Goal: Information Seeking & Learning: Check status

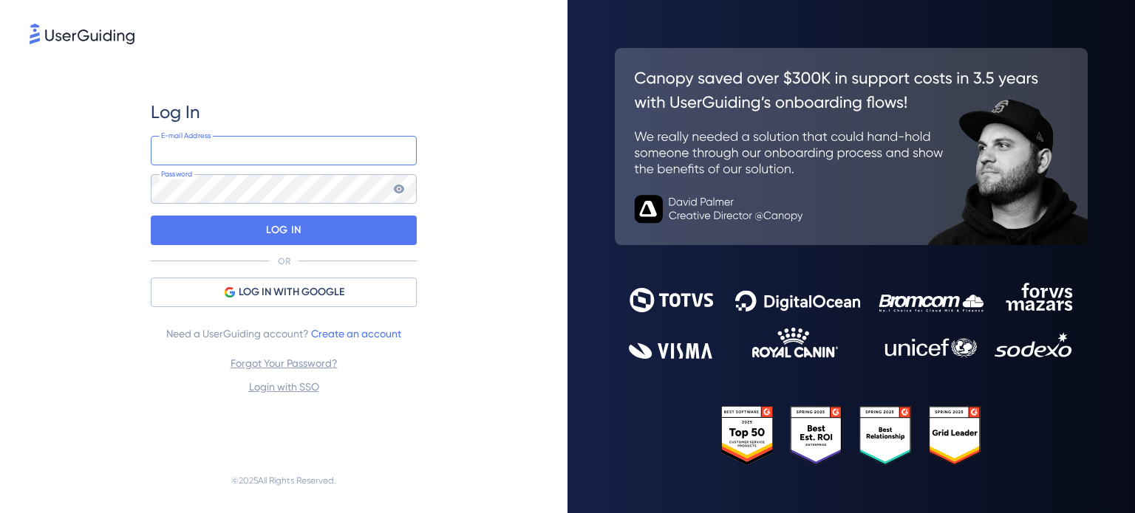
type input "[EMAIL_ADDRESS][PERSON_NAME][DOMAIN_NAME]"
click at [337, 310] on div "Log In [EMAIL_ADDRESS][PERSON_NAME][DOMAIN_NAME] E-mail Address Password LOG IN…" at bounding box center [284, 248] width 266 height 296
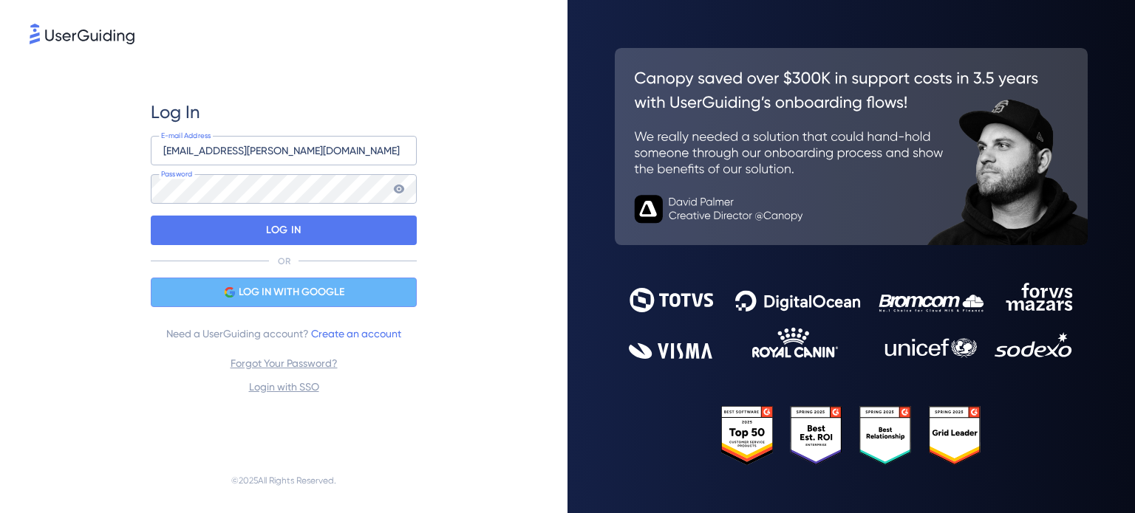
click at [363, 287] on div "LOG IN WITH GOOGLE" at bounding box center [284, 293] width 266 height 30
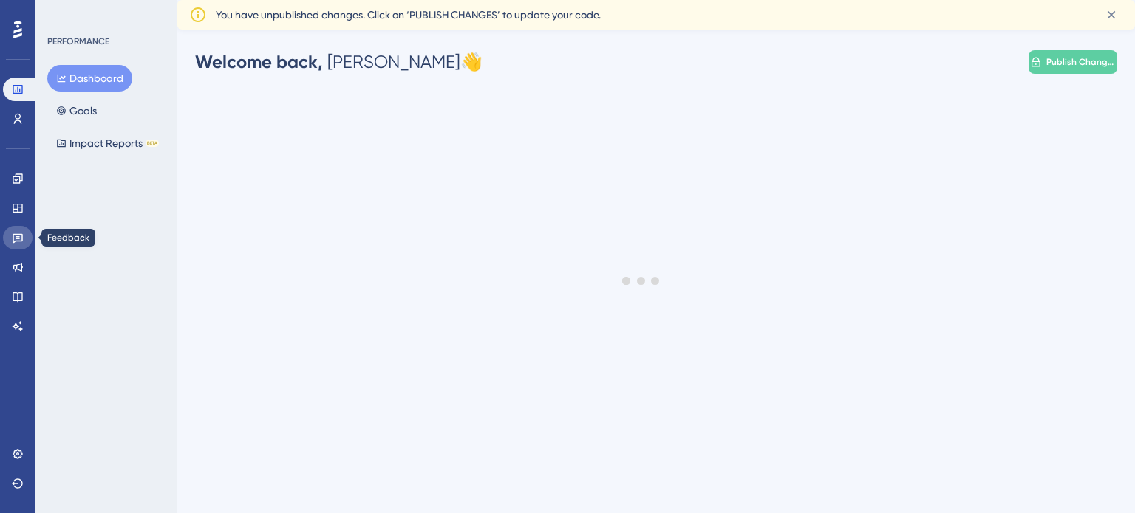
click at [13, 241] on icon at bounding box center [18, 239] width 10 height 10
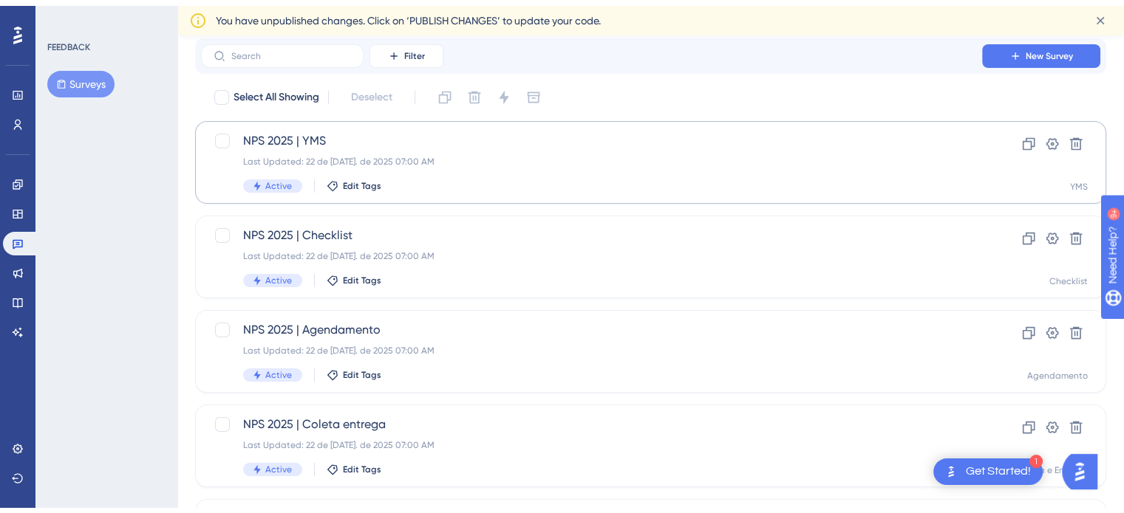
scroll to position [74, 0]
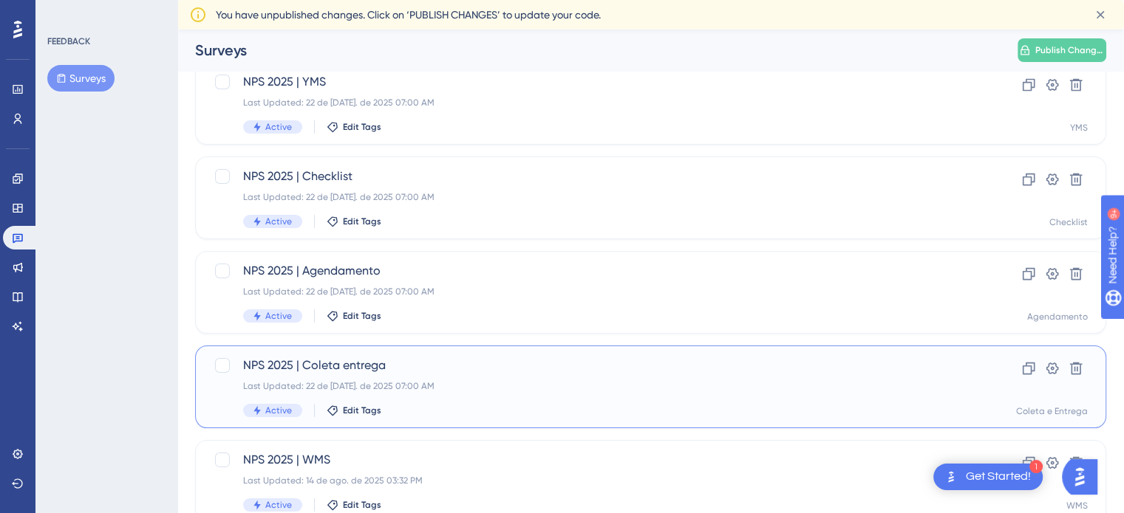
click at [440, 392] on div "NPS 2025 | [PERSON_NAME] entrega Last Updated: 22 de [DATE]. de 2025 07:00 AM A…" at bounding box center [591, 387] width 697 height 61
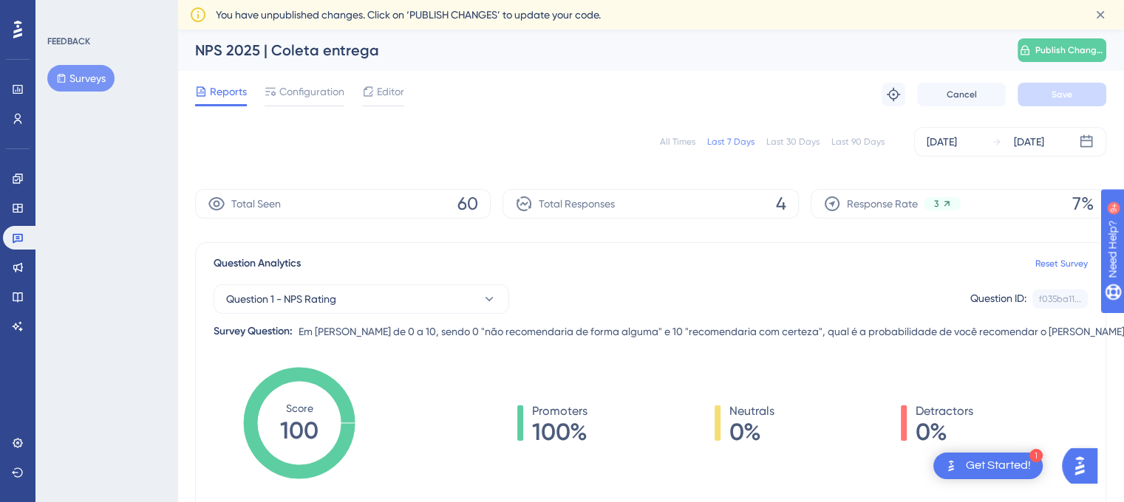
click at [683, 139] on div "All Times" at bounding box center [677, 142] width 35 height 12
click at [804, 141] on div "Last 30 Days" at bounding box center [792, 142] width 53 height 12
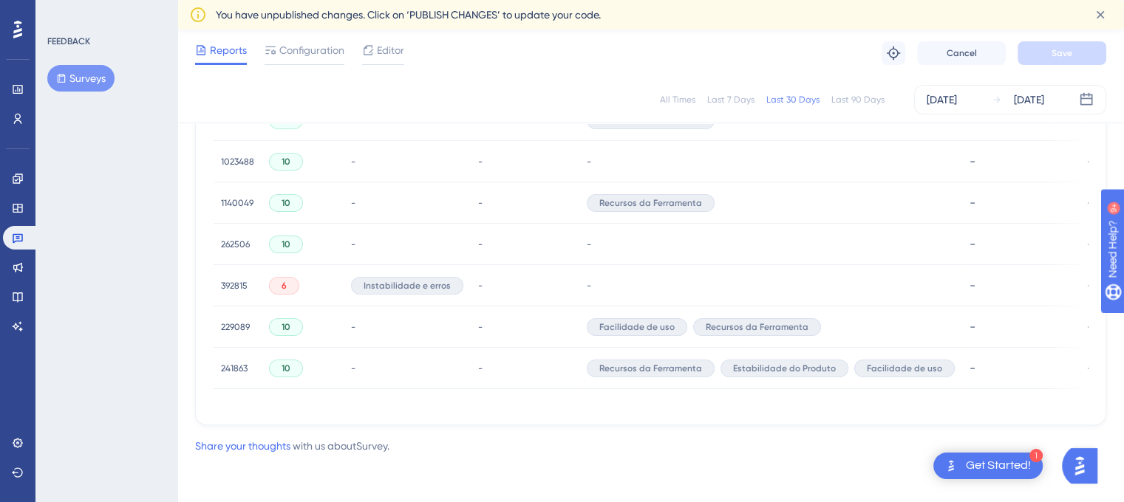
click at [223, 282] on span "392815" at bounding box center [234, 286] width 27 height 12
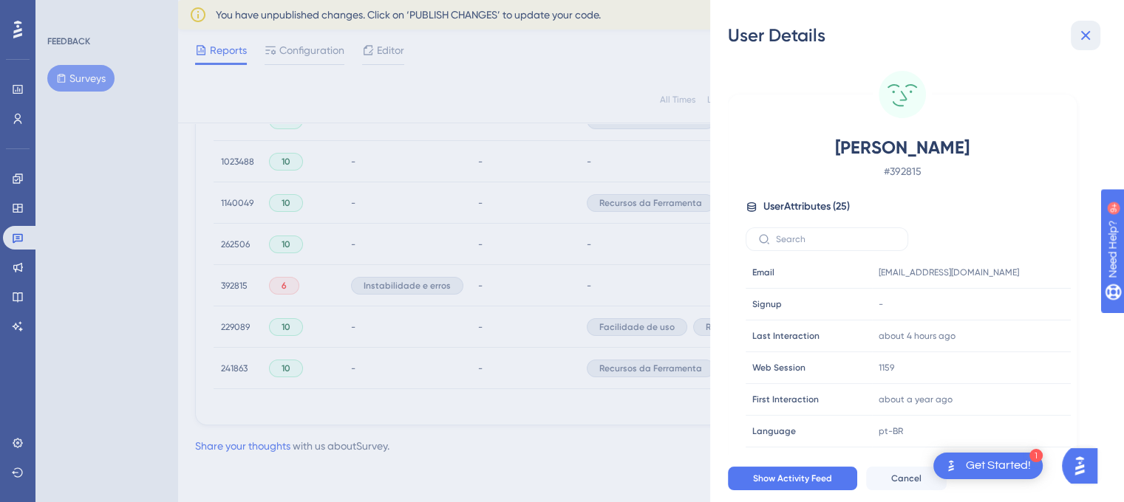
click at [1084, 41] on icon at bounding box center [1085, 36] width 18 height 18
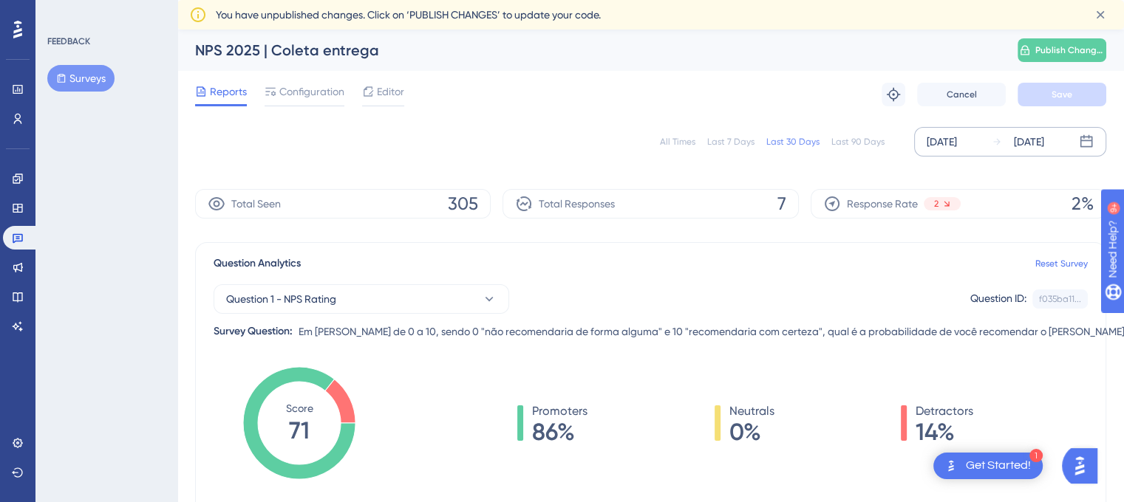
click at [953, 139] on div "[DATE]" at bounding box center [941, 142] width 30 height 18
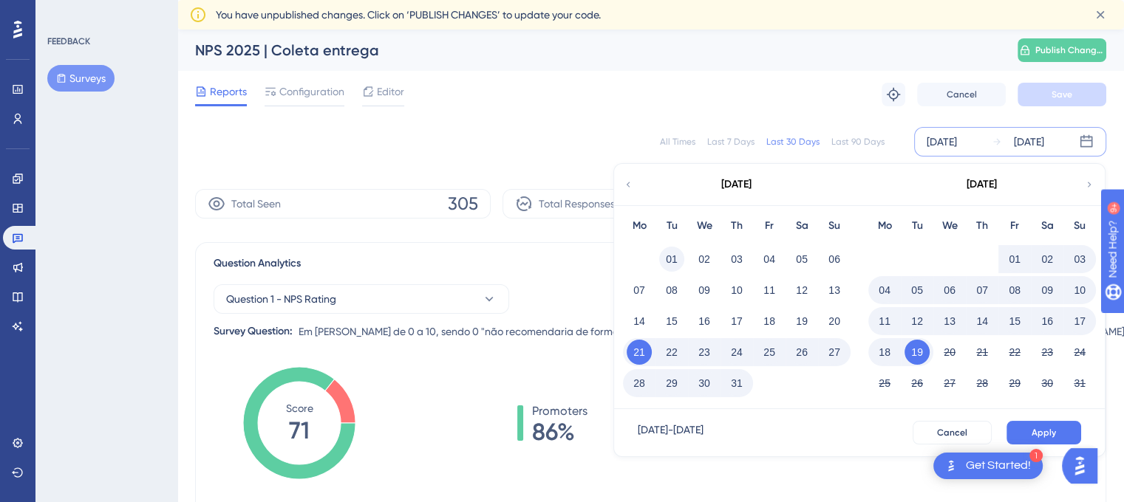
click at [673, 264] on button "01" at bounding box center [671, 259] width 25 height 25
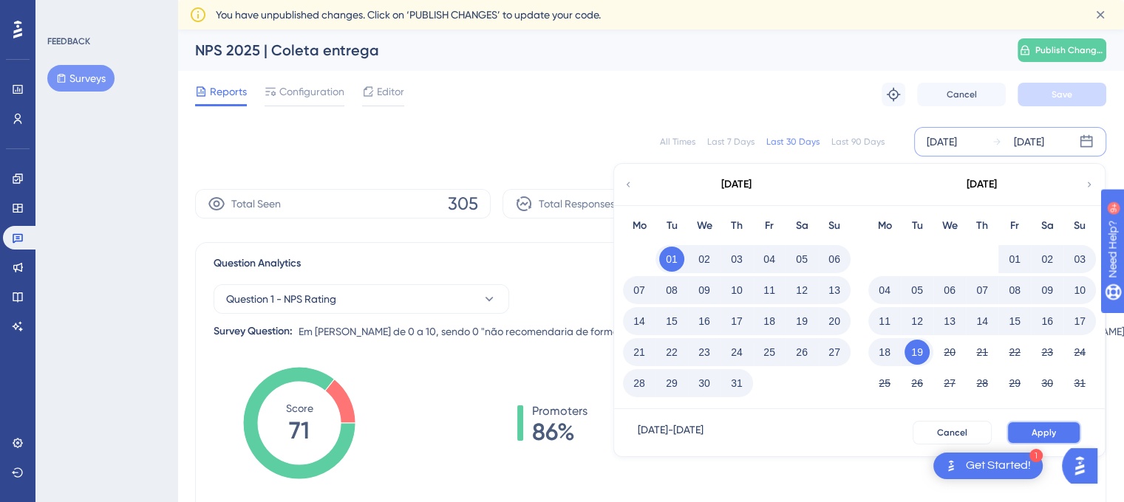
click at [1070, 426] on button "Apply" at bounding box center [1043, 433] width 75 height 24
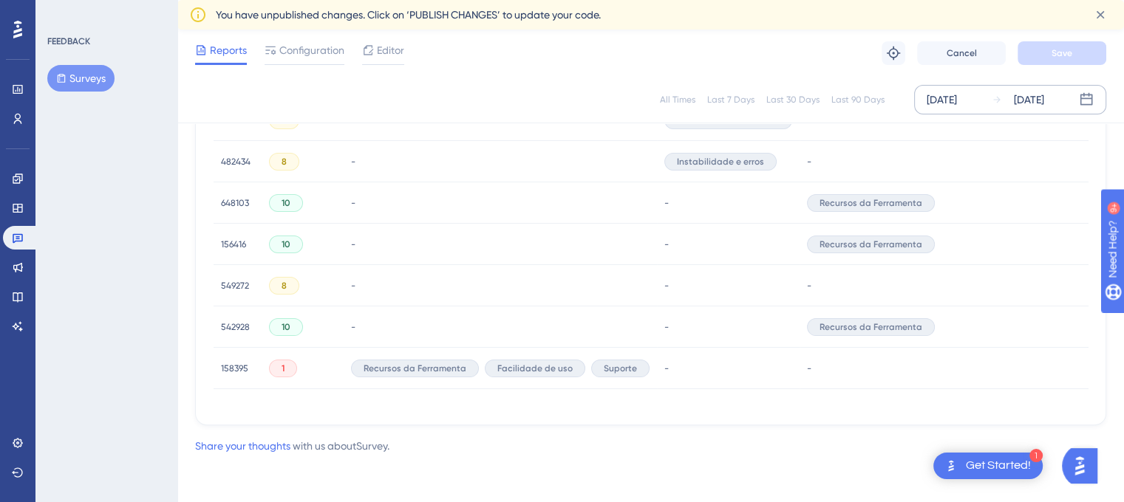
scroll to position [822, 0]
click at [233, 364] on span "158395" at bounding box center [234, 369] width 27 height 12
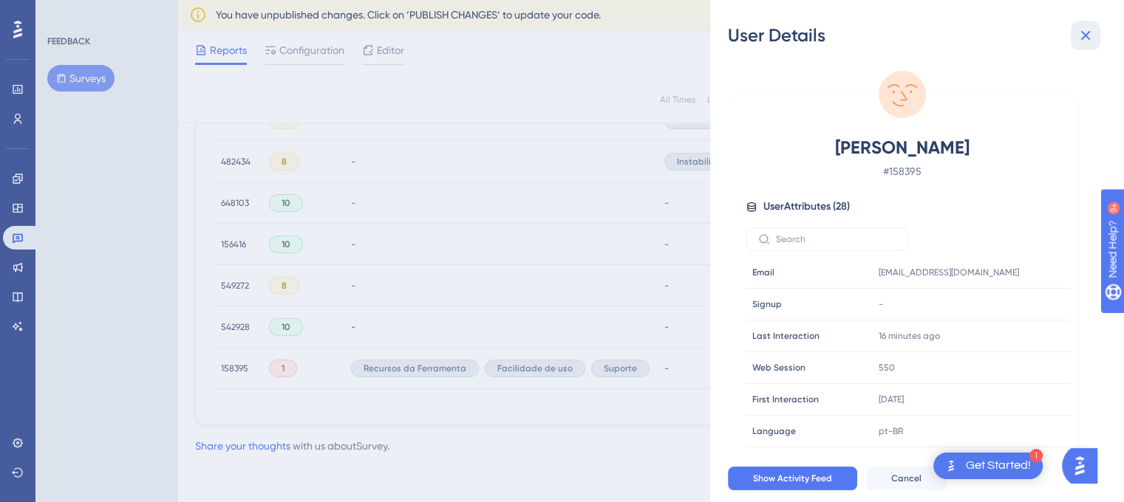
click at [1092, 35] on icon at bounding box center [1085, 36] width 18 height 18
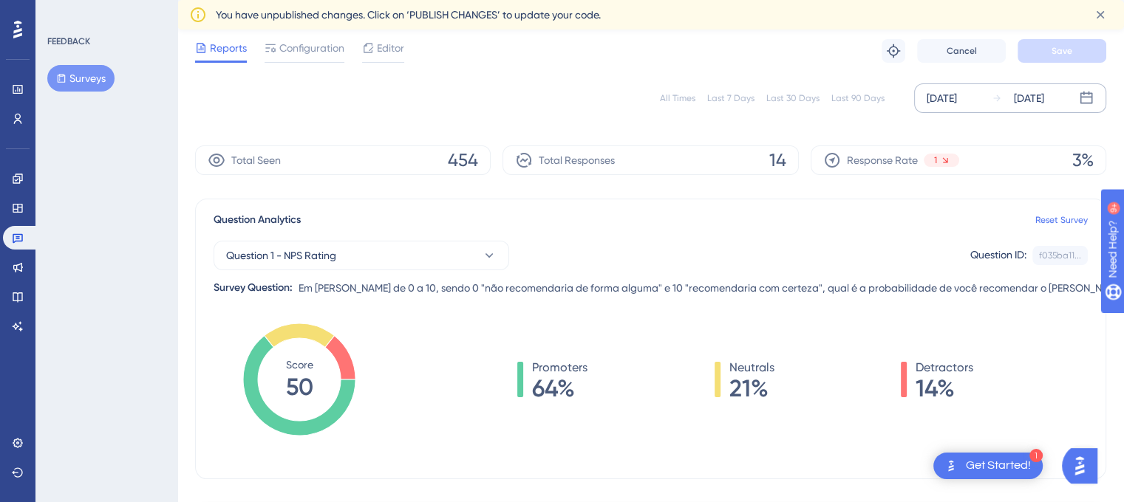
scroll to position [9, 0]
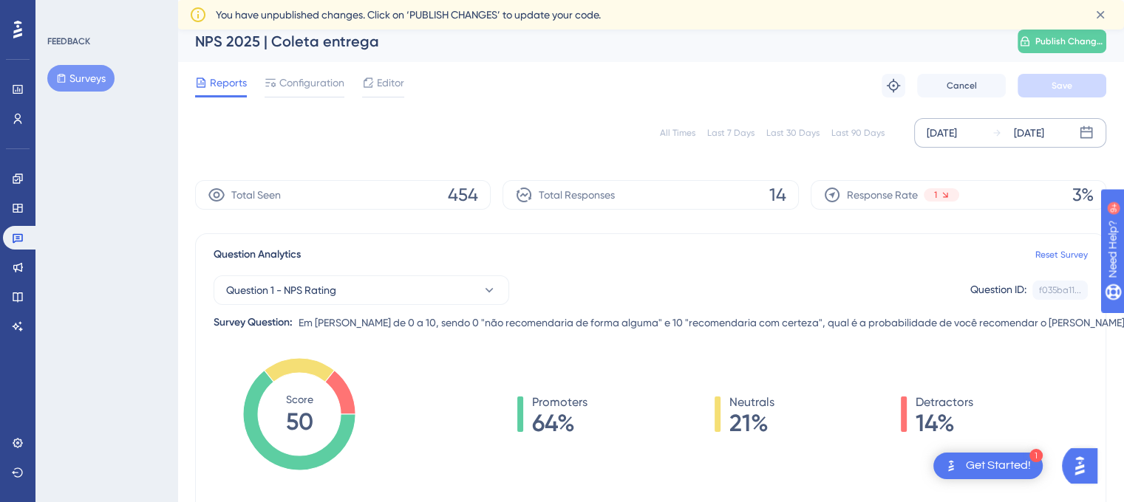
click at [748, 128] on div "Last 7 Days" at bounding box center [730, 133] width 47 height 12
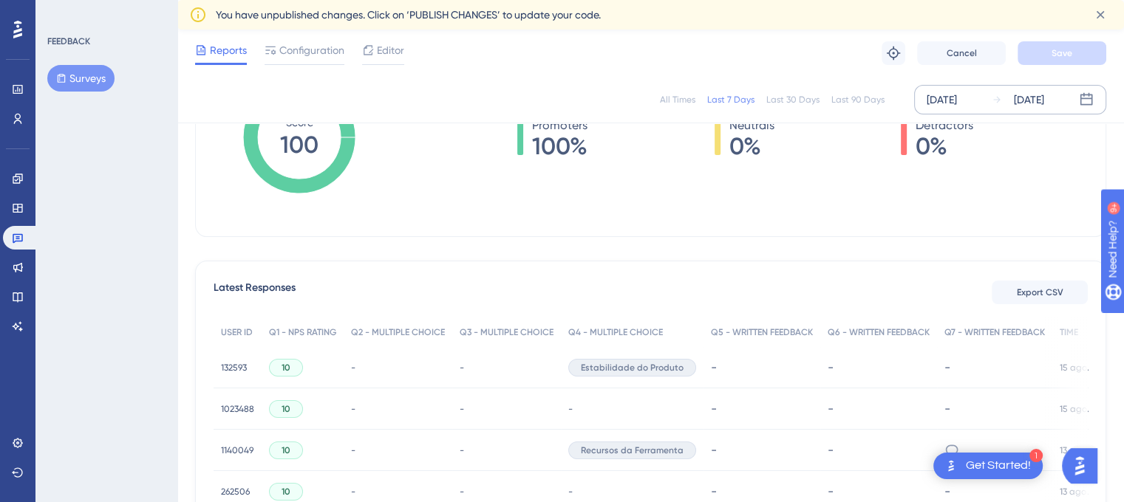
scroll to position [408, 0]
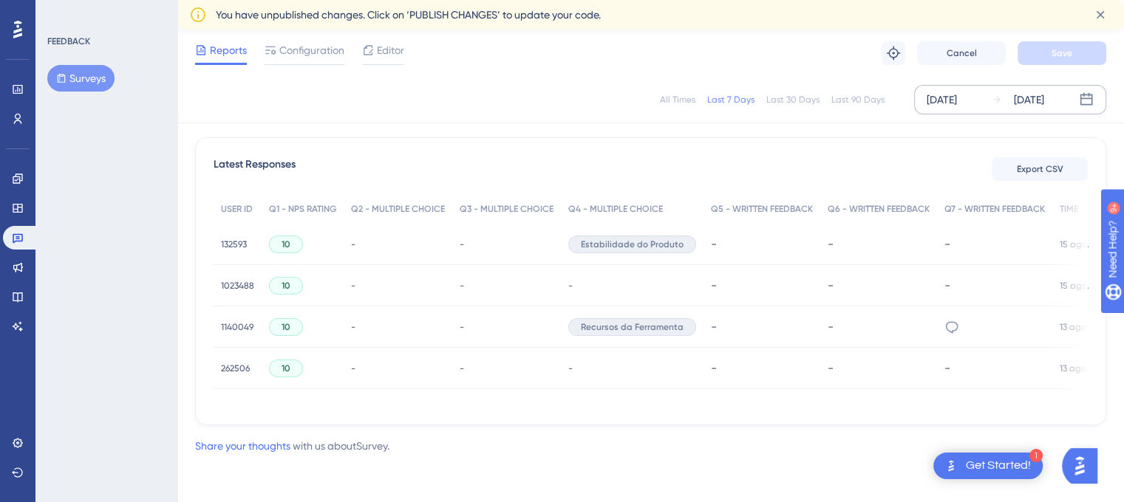
click at [231, 245] on span "132593" at bounding box center [234, 245] width 26 height 12
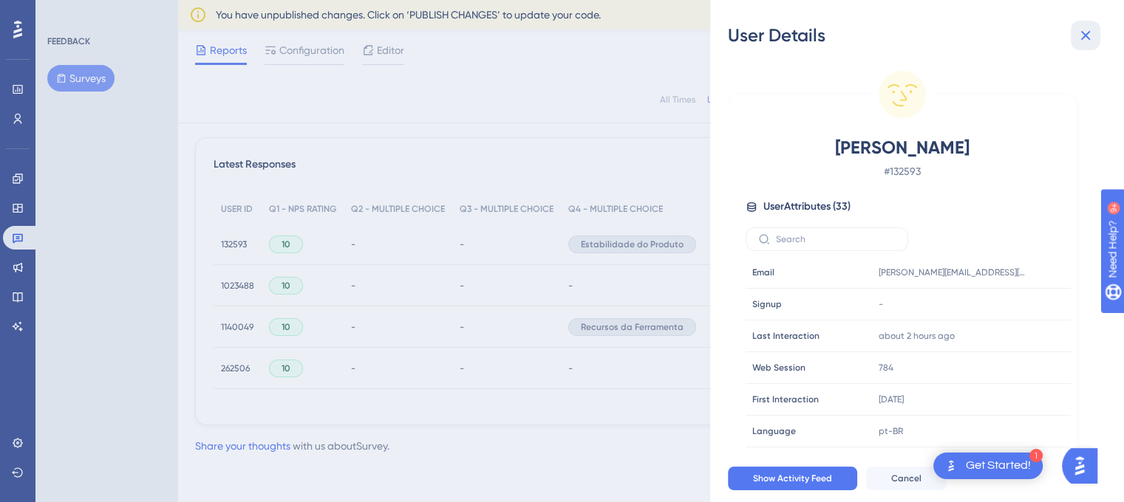
click at [1078, 41] on icon at bounding box center [1085, 36] width 18 height 18
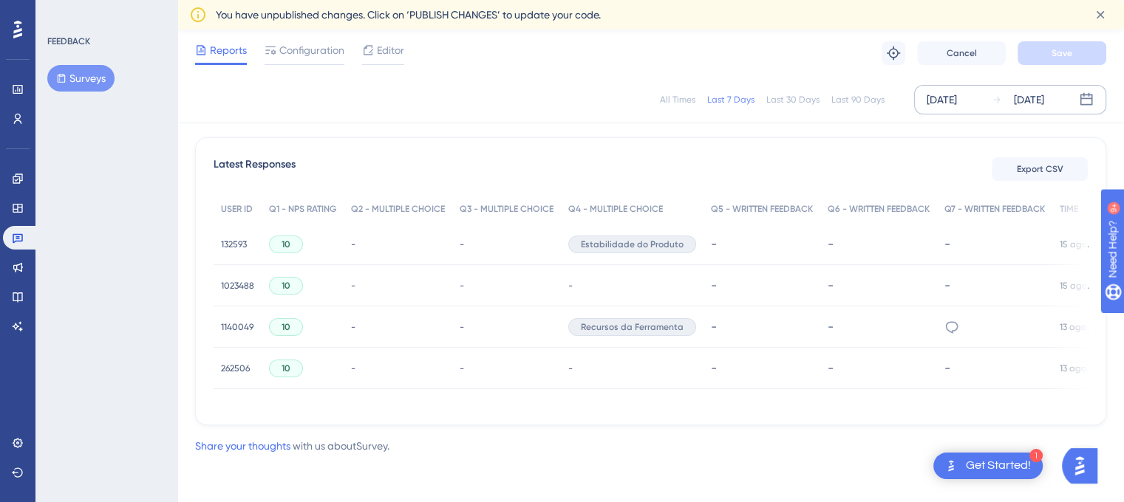
click at [239, 280] on span "1023488" at bounding box center [237, 286] width 33 height 12
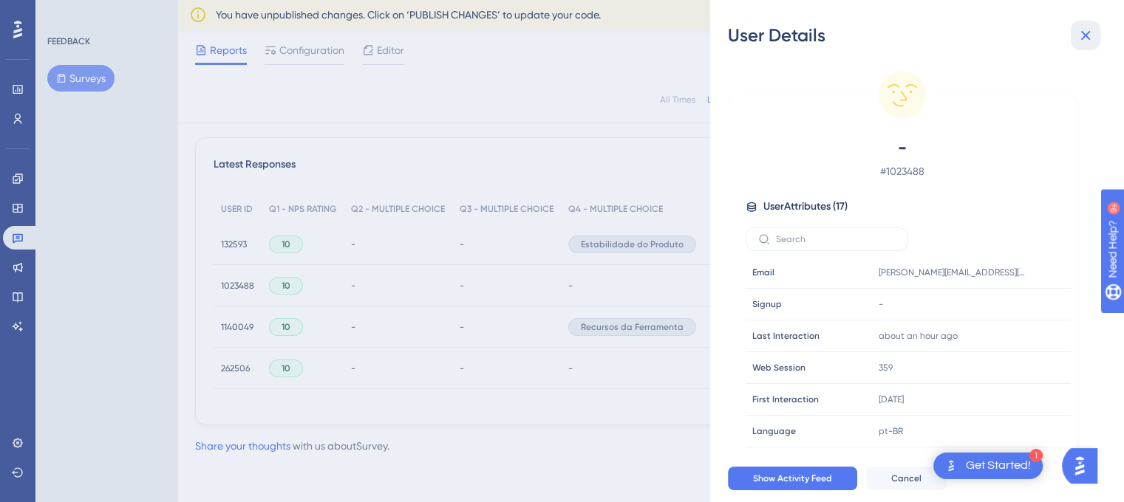
click at [1092, 31] on icon at bounding box center [1085, 36] width 18 height 18
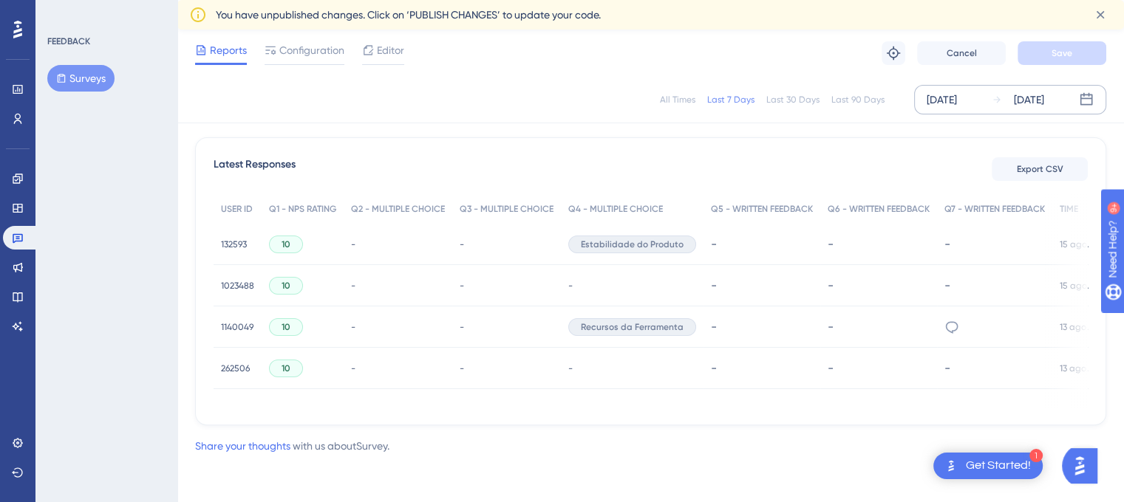
click at [233, 321] on span "1140049" at bounding box center [237, 327] width 33 height 12
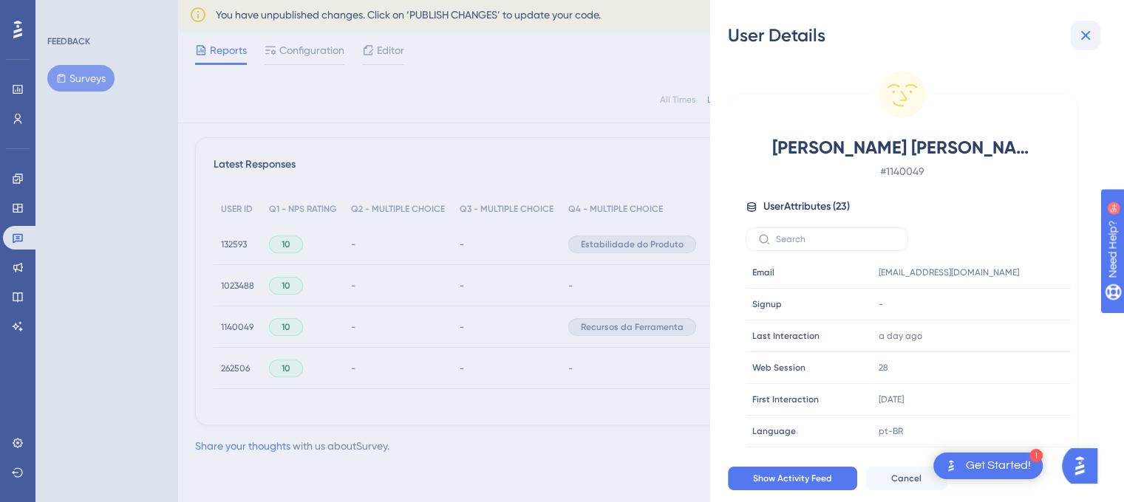
click at [1084, 32] on icon at bounding box center [1085, 36] width 18 height 18
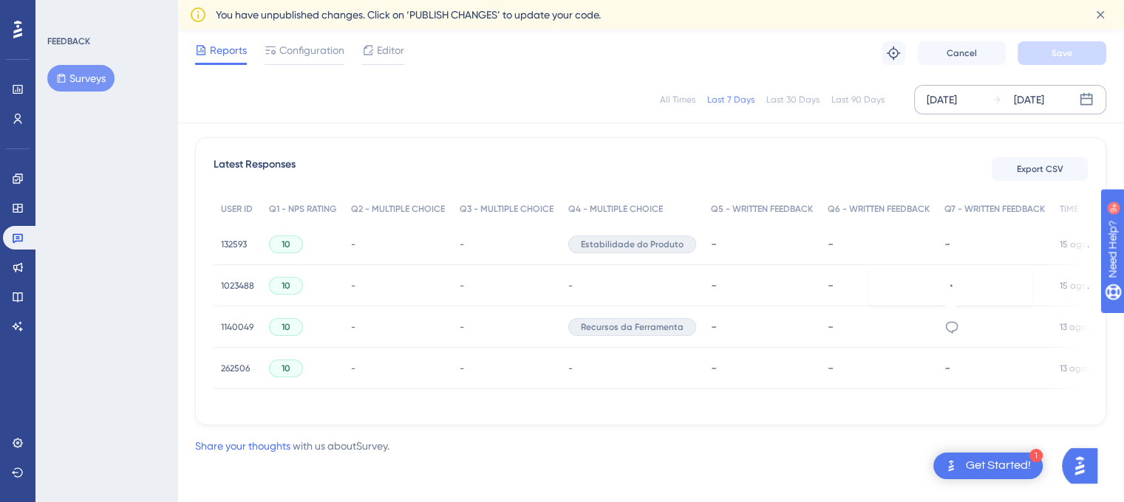
click at [952, 321] on icon at bounding box center [951, 327] width 15 height 15
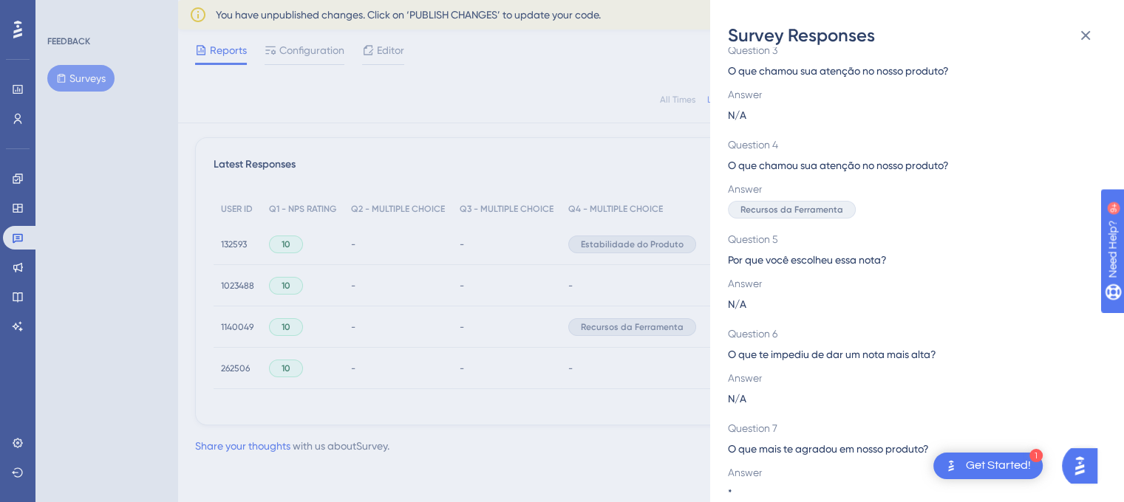
scroll to position [290, 0]
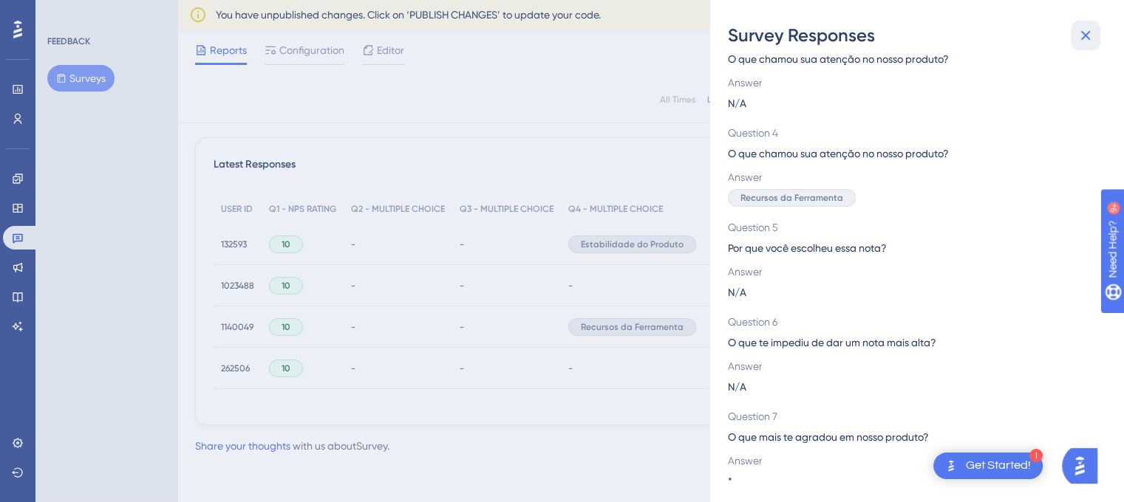
click at [1087, 38] on icon at bounding box center [1086, 36] width 10 height 10
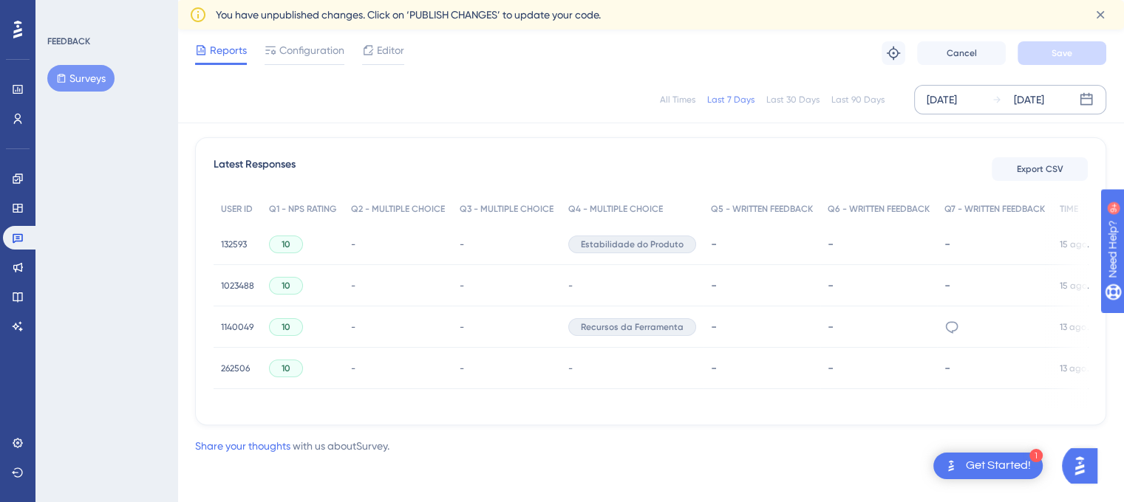
click at [229, 366] on span "262506" at bounding box center [235, 369] width 29 height 12
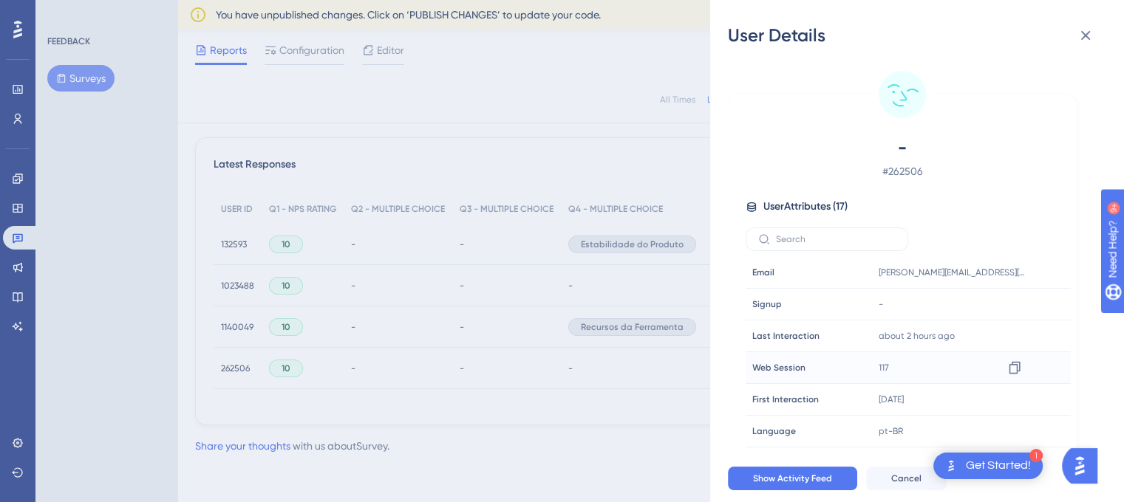
scroll to position [260, 0]
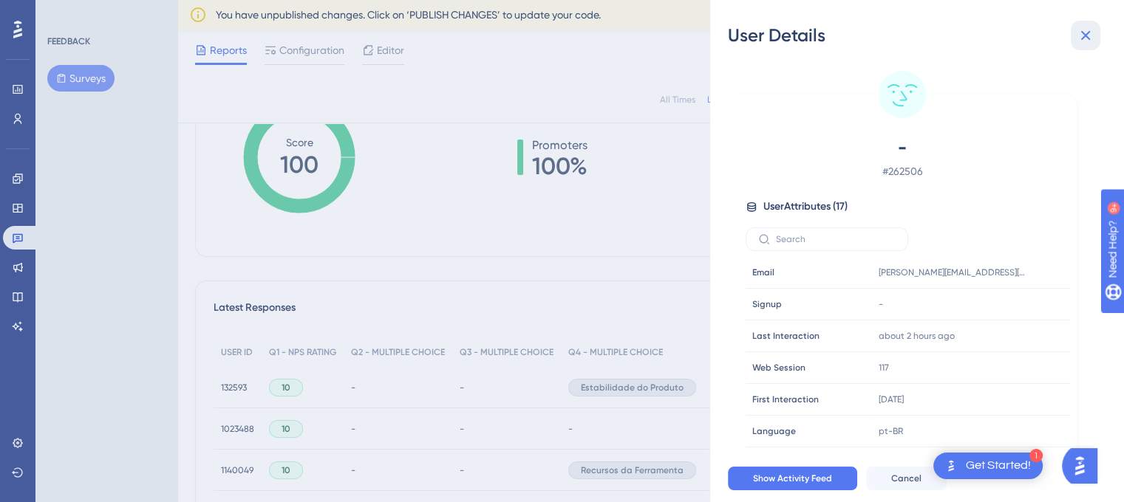
click at [1084, 42] on icon at bounding box center [1085, 36] width 18 height 18
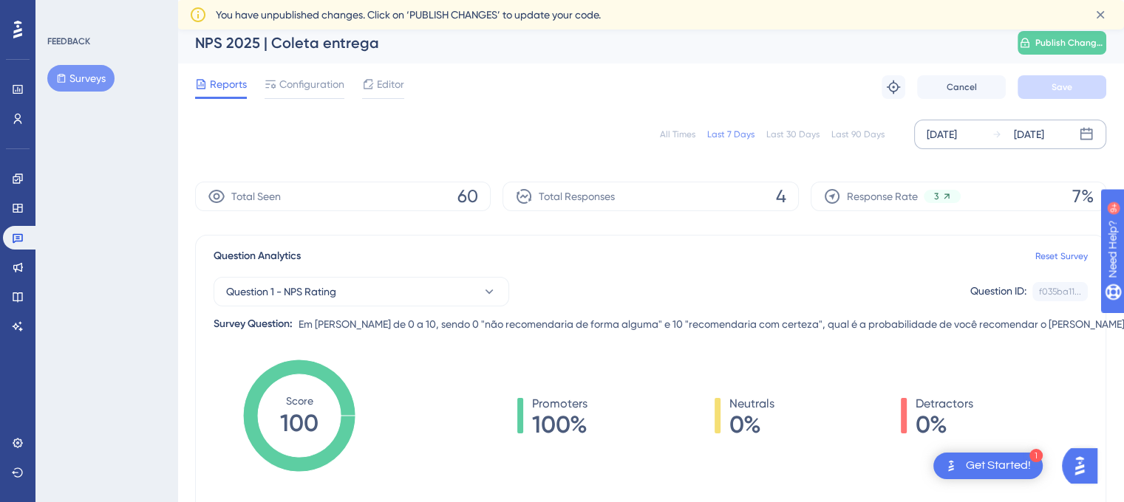
scroll to position [0, 0]
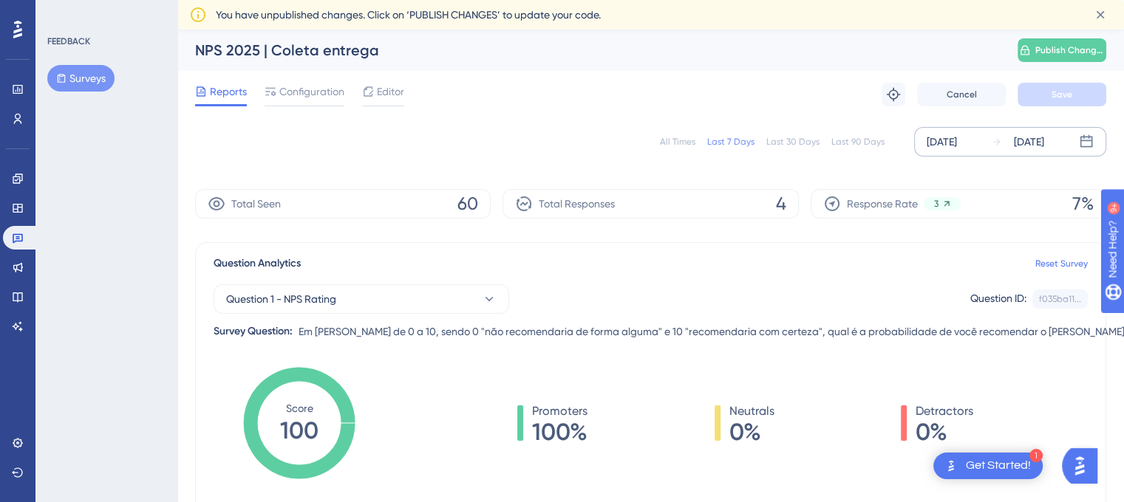
click at [676, 144] on div "All Times" at bounding box center [677, 142] width 35 height 12
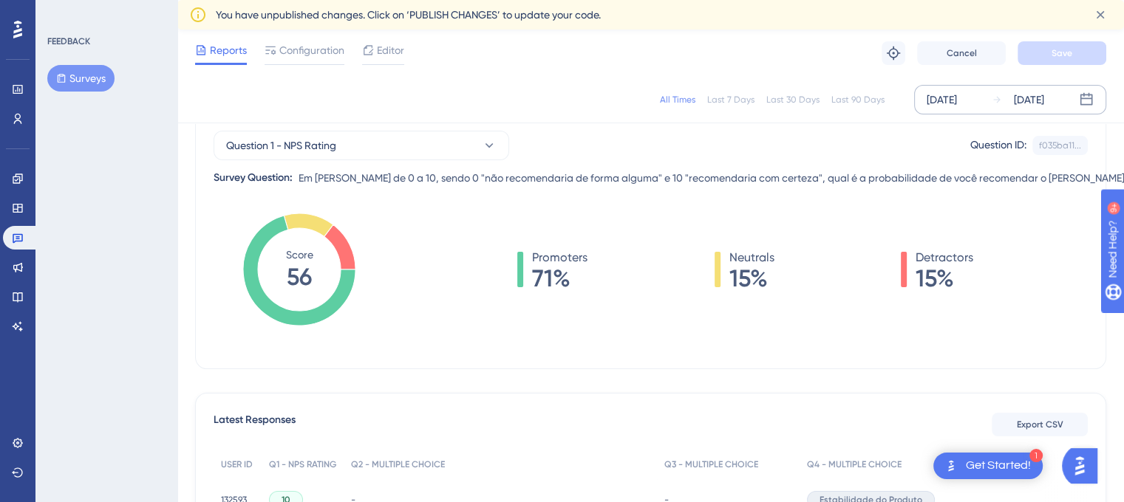
scroll to position [369, 0]
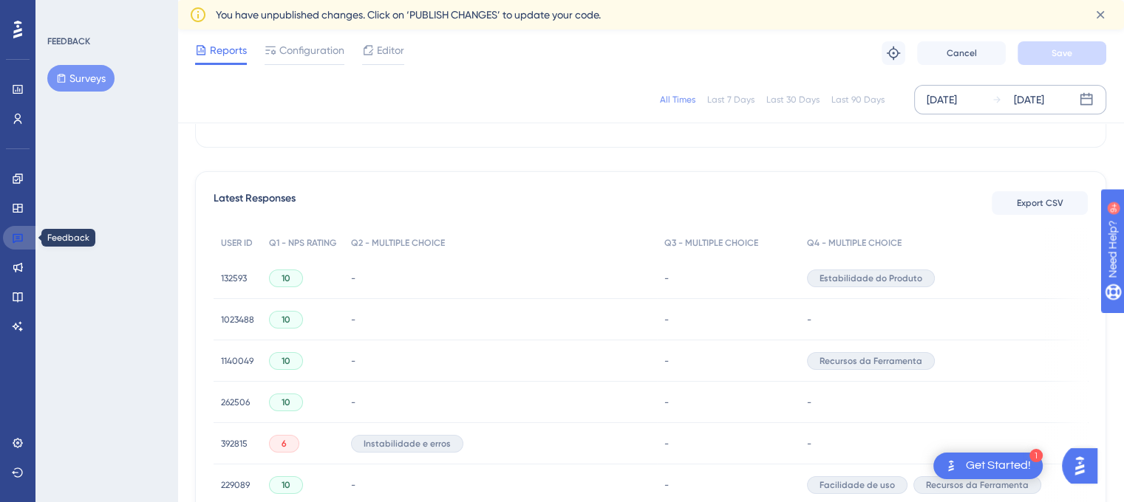
click at [21, 245] on link at bounding box center [20, 238] width 35 height 24
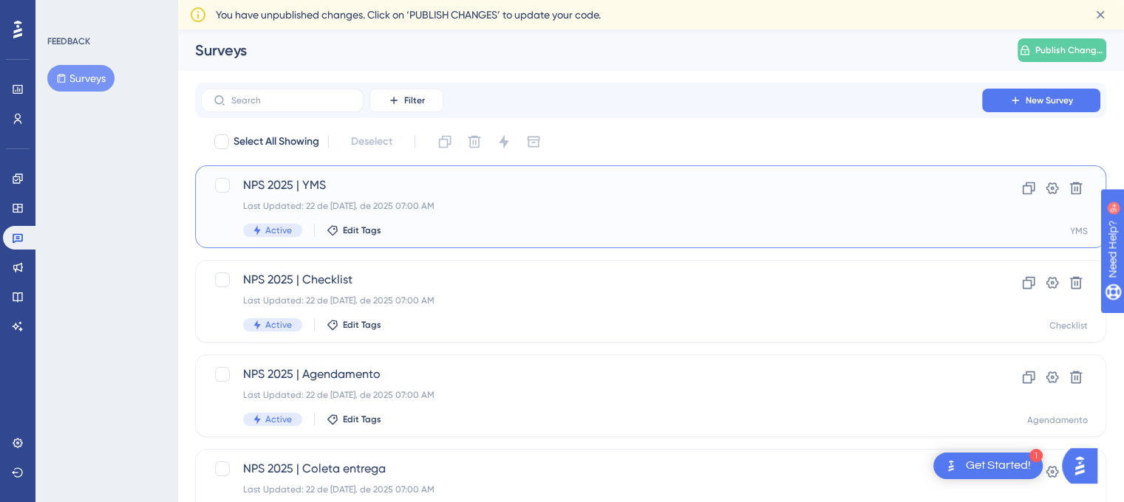
click at [448, 208] on div "Last Updated: 22 de [DATE]. de 2025 07:00 AM" at bounding box center [591, 206] width 697 height 12
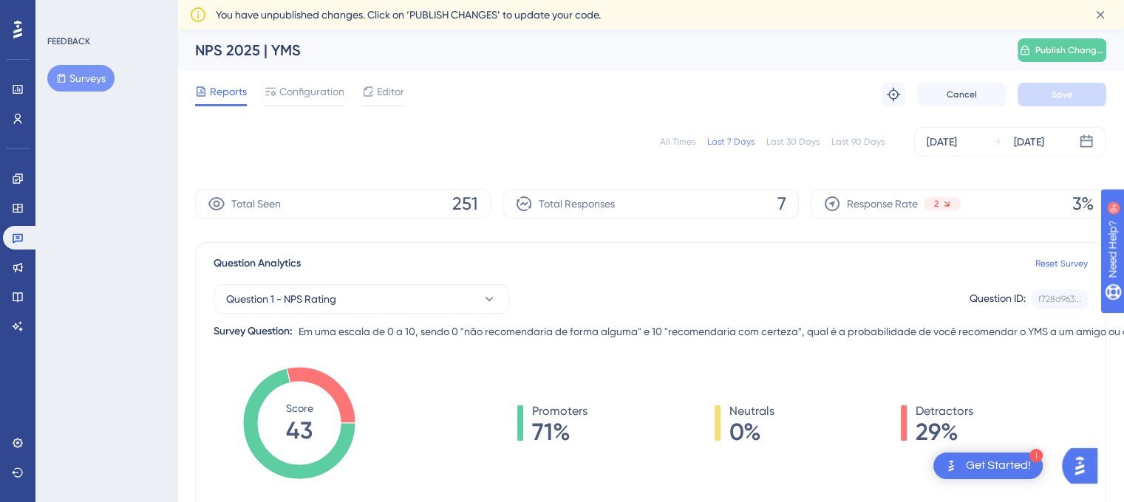
click at [677, 136] on div "All Times" at bounding box center [677, 142] width 35 height 12
click at [5, 242] on link at bounding box center [20, 238] width 35 height 24
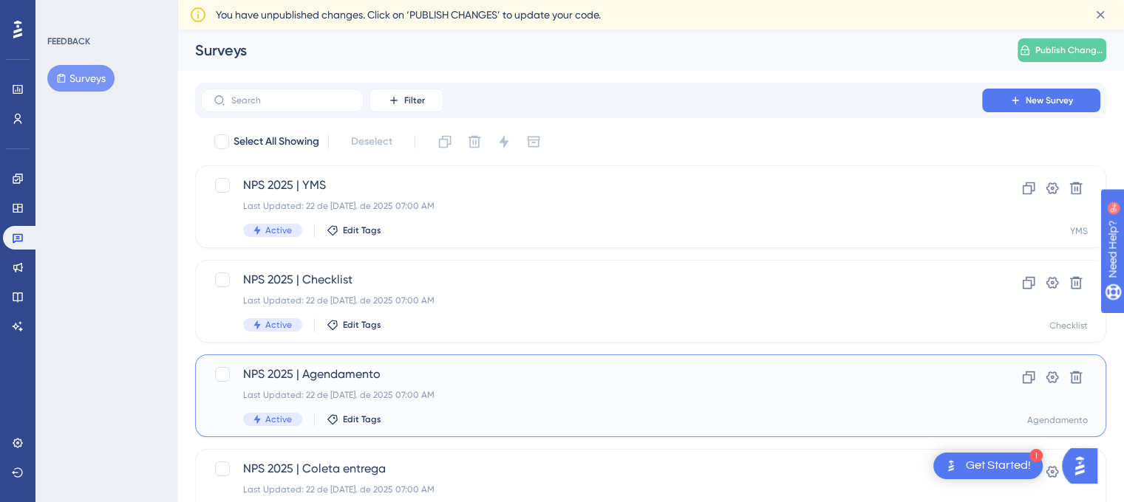
click at [406, 388] on div "NPS 2025 | Agendamento Last Updated: 22 de [DATE]. de 2025 07:00 AM Active Edit…" at bounding box center [591, 396] width 697 height 61
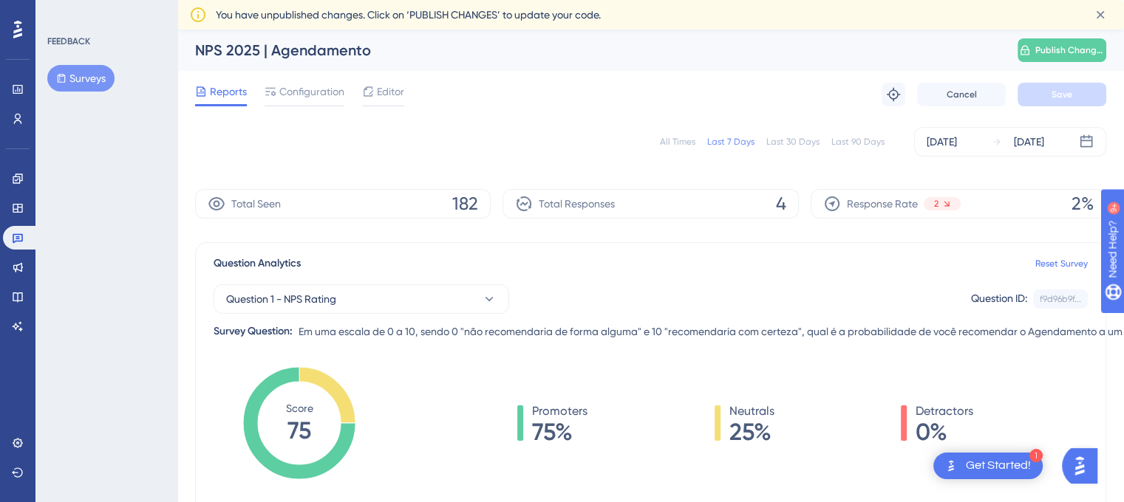
click at [683, 138] on div "All Times" at bounding box center [677, 142] width 35 height 12
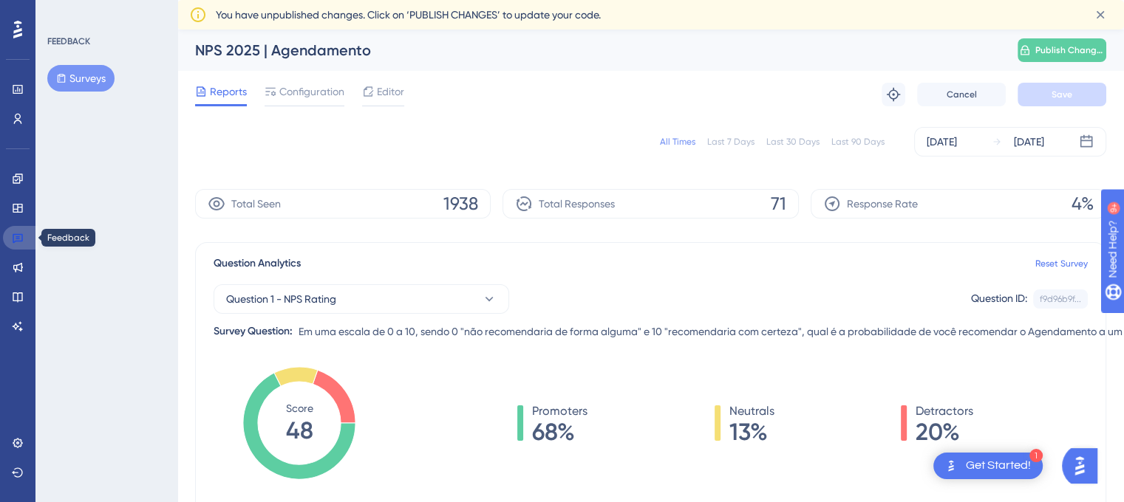
click at [14, 235] on icon at bounding box center [18, 239] width 10 height 10
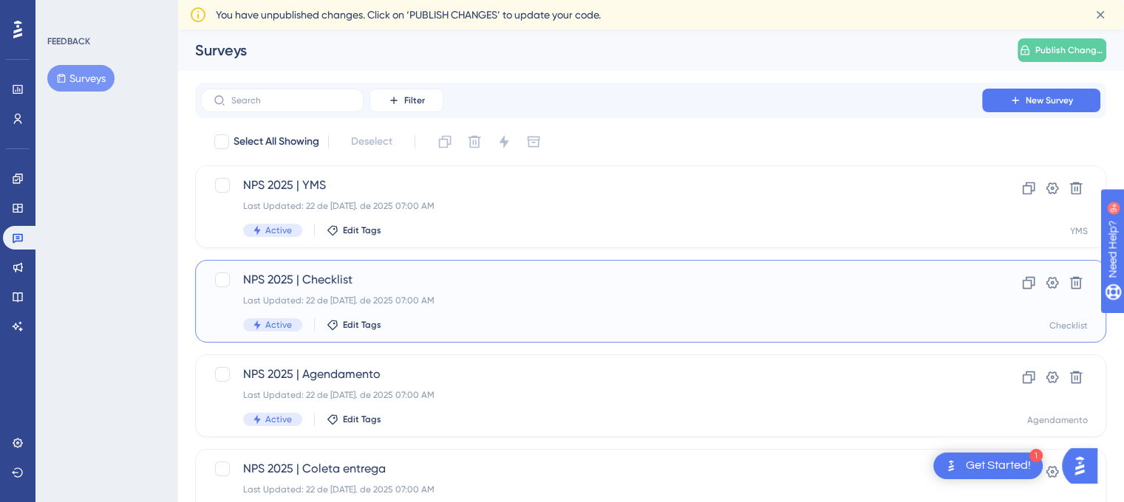
click at [395, 278] on span "NPS 2025 | Checklist" at bounding box center [591, 280] width 697 height 18
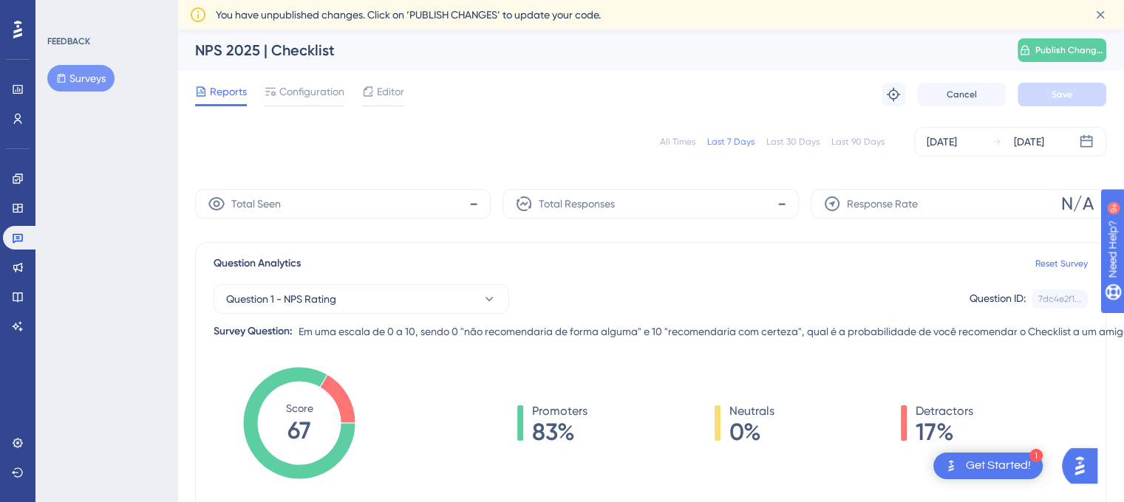
click at [692, 141] on div "All Times" at bounding box center [677, 142] width 35 height 12
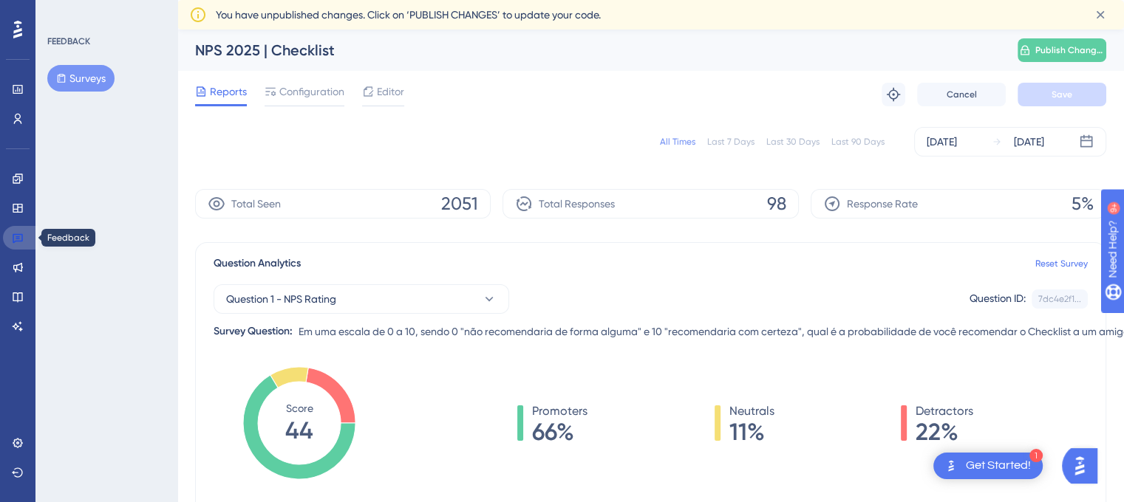
click at [23, 240] on icon at bounding box center [18, 238] width 12 height 12
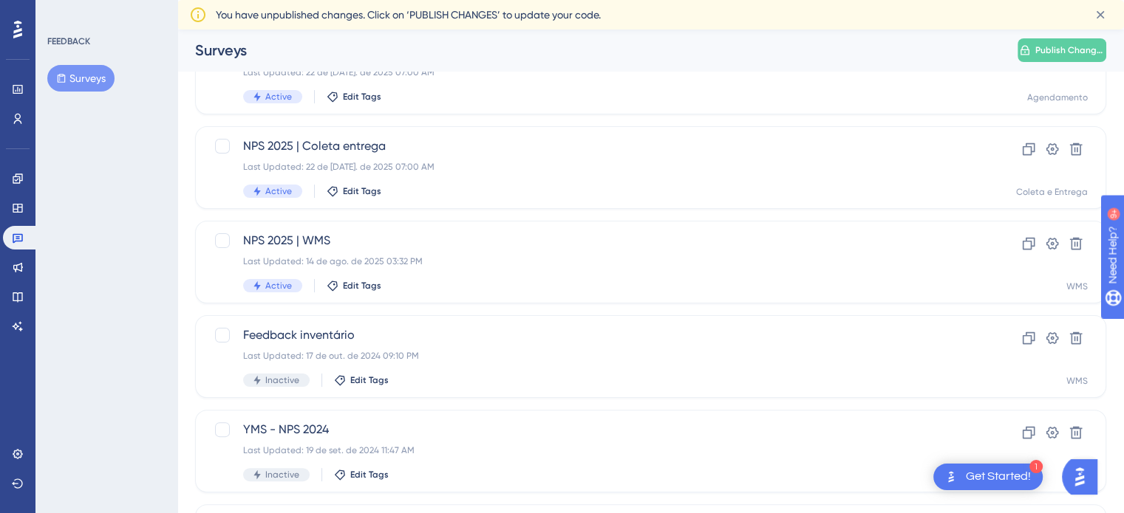
scroll to position [296, 0]
click at [485, 269] on div "NPS 2025 | WMS Last Updated: 14 de ago. de 2025 03:32 PM Active Edit Tags" at bounding box center [591, 260] width 697 height 61
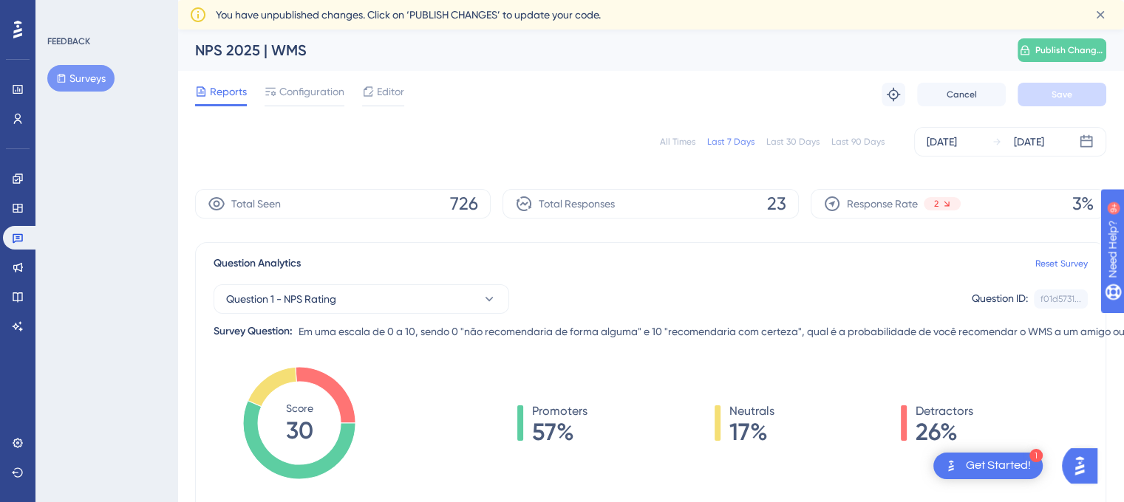
click at [677, 145] on div "All Times" at bounding box center [677, 142] width 35 height 12
click at [21, 245] on link at bounding box center [20, 238] width 35 height 24
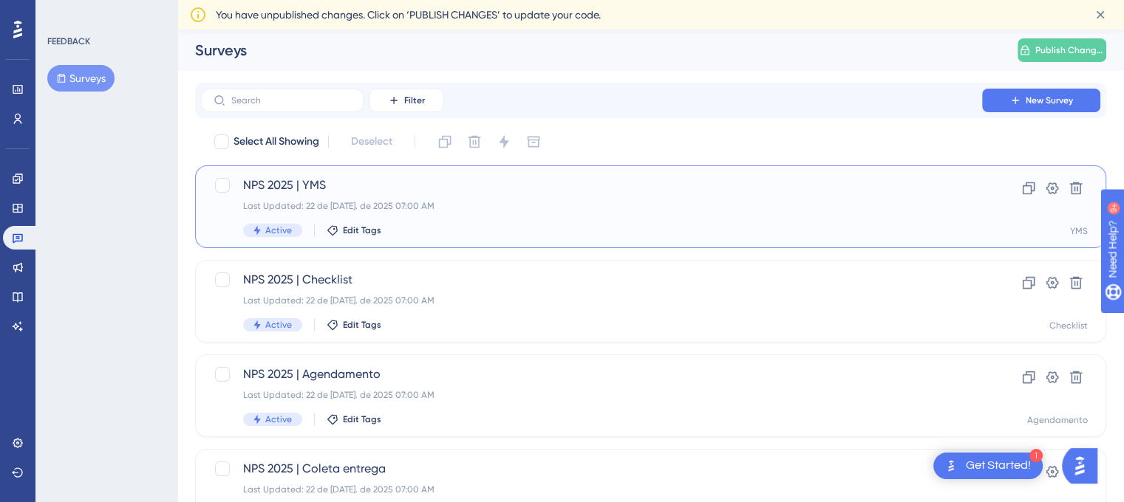
click at [373, 194] on div "NPS 2025 | YMS Last Updated: 22 de [DATE]. de 2025 07:00 AM Active Edit Tags" at bounding box center [591, 207] width 697 height 61
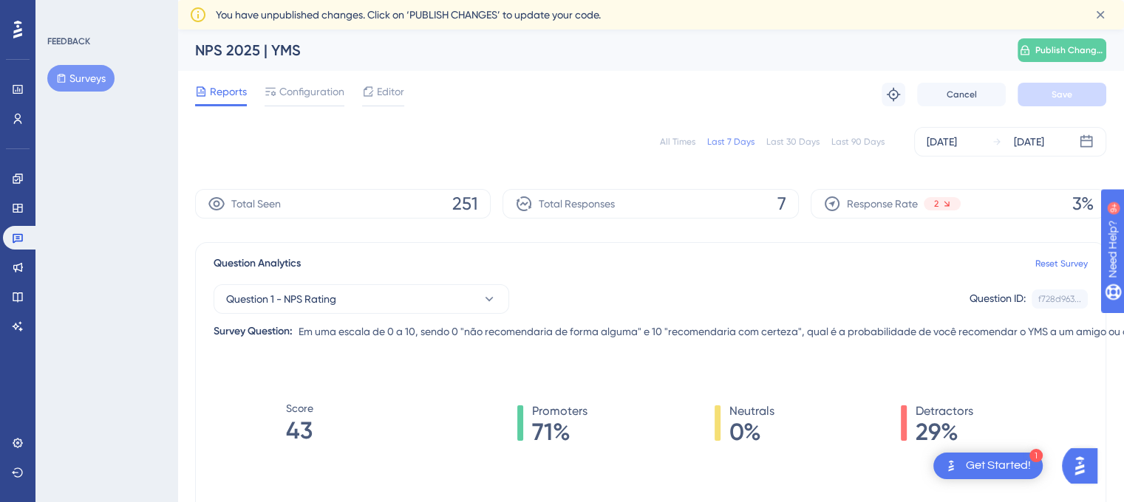
click at [680, 143] on div "All Times" at bounding box center [677, 142] width 35 height 12
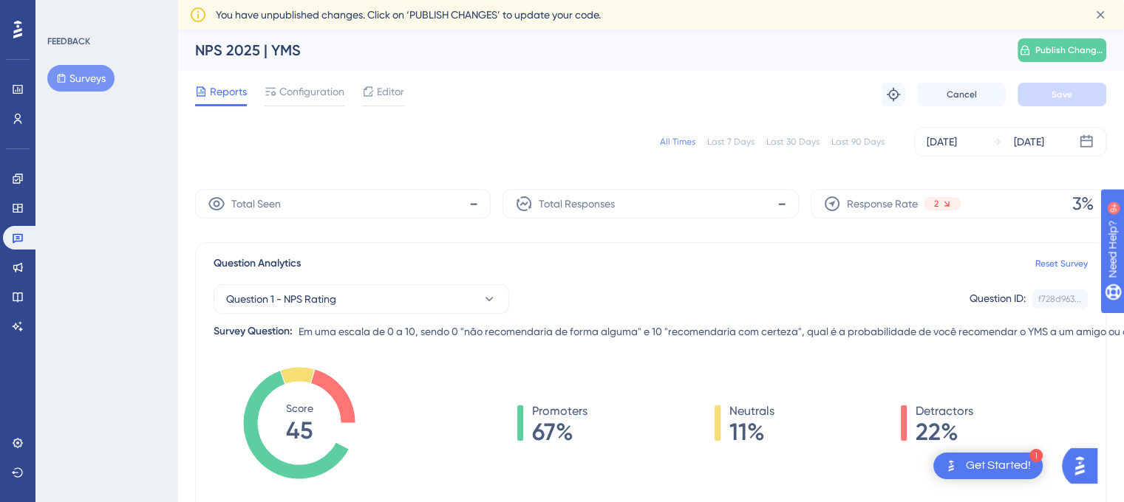
click at [680, 143] on div "All Times" at bounding box center [677, 142] width 35 height 12
click at [33, 239] on link at bounding box center [20, 238] width 35 height 24
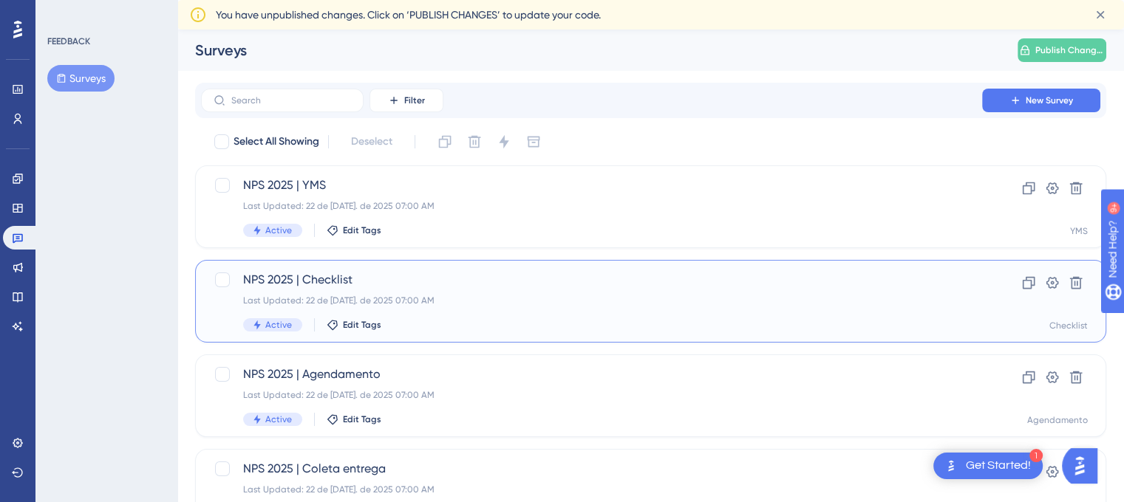
click at [405, 300] on div "Last Updated: 22 de [DATE]. de 2025 07:00 AM" at bounding box center [591, 301] width 697 height 12
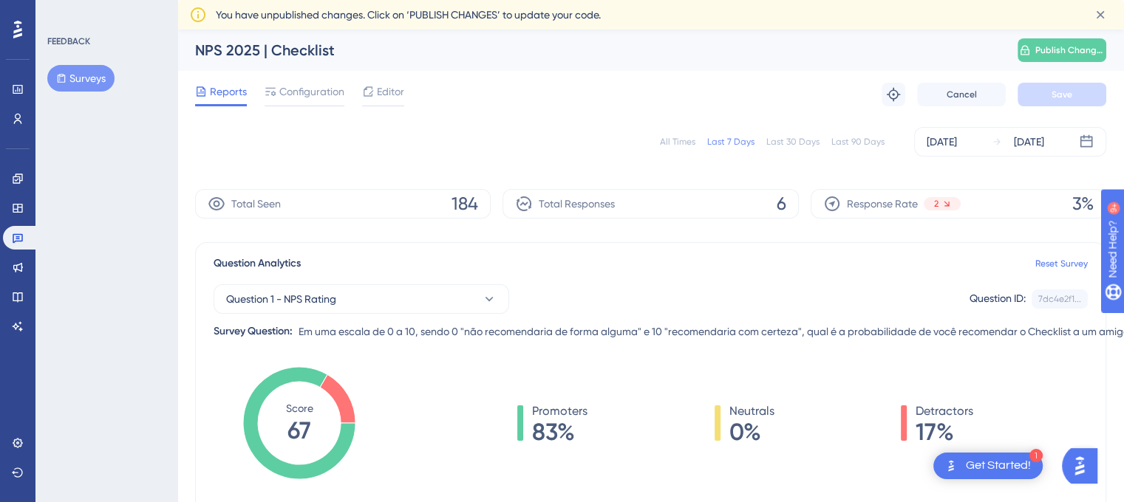
click at [687, 140] on div "All Times" at bounding box center [677, 142] width 35 height 12
click at [20, 246] on link at bounding box center [20, 238] width 35 height 24
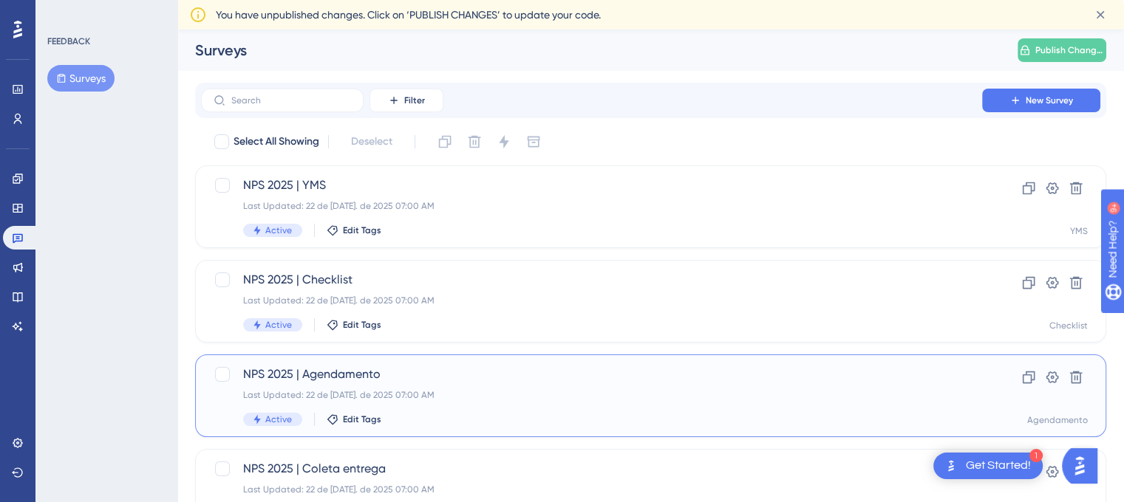
click at [452, 393] on div "Last Updated: 22 de [DATE]. de 2025 07:00 AM" at bounding box center [591, 395] width 697 height 12
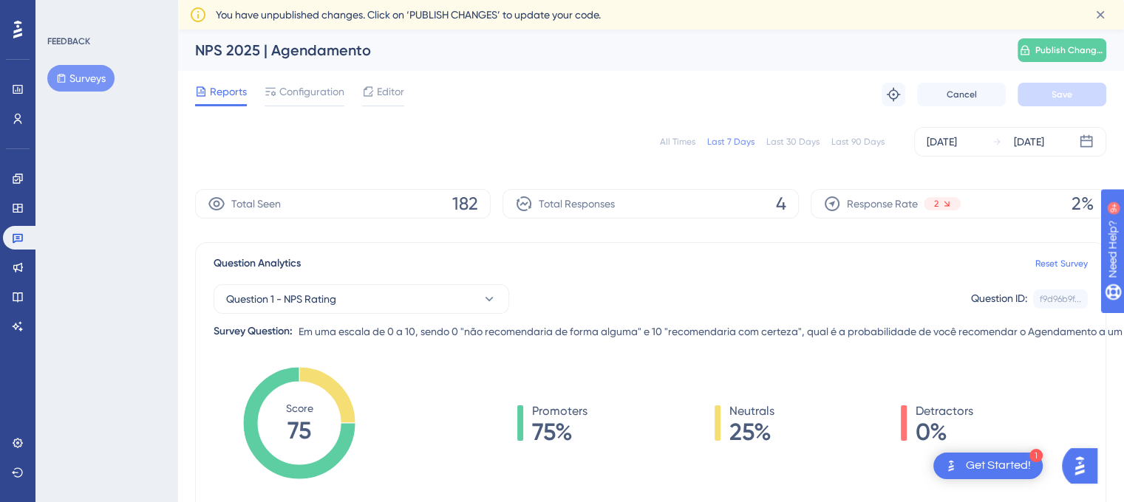
click at [674, 136] on div "All Times" at bounding box center [677, 142] width 35 height 12
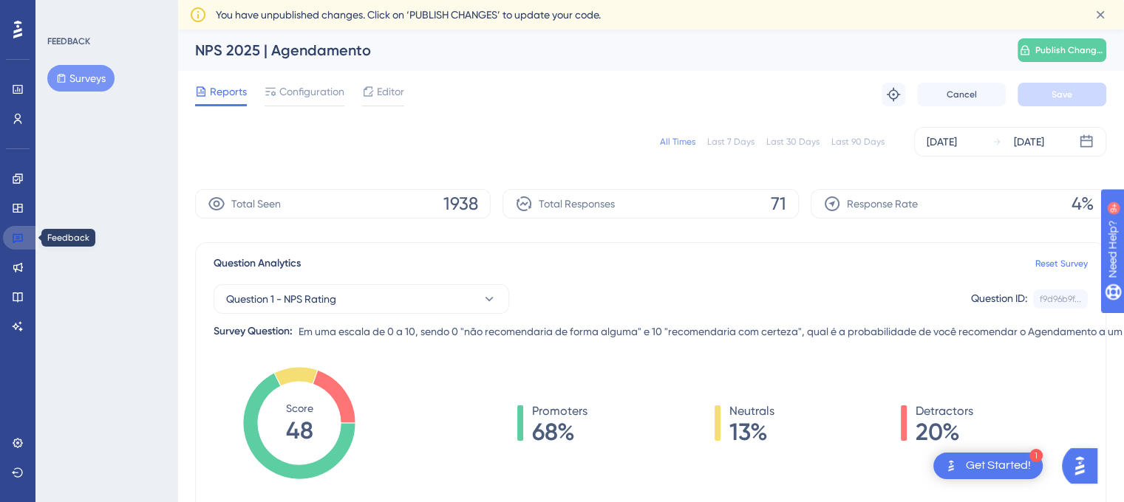
click at [19, 232] on icon at bounding box center [18, 238] width 12 height 12
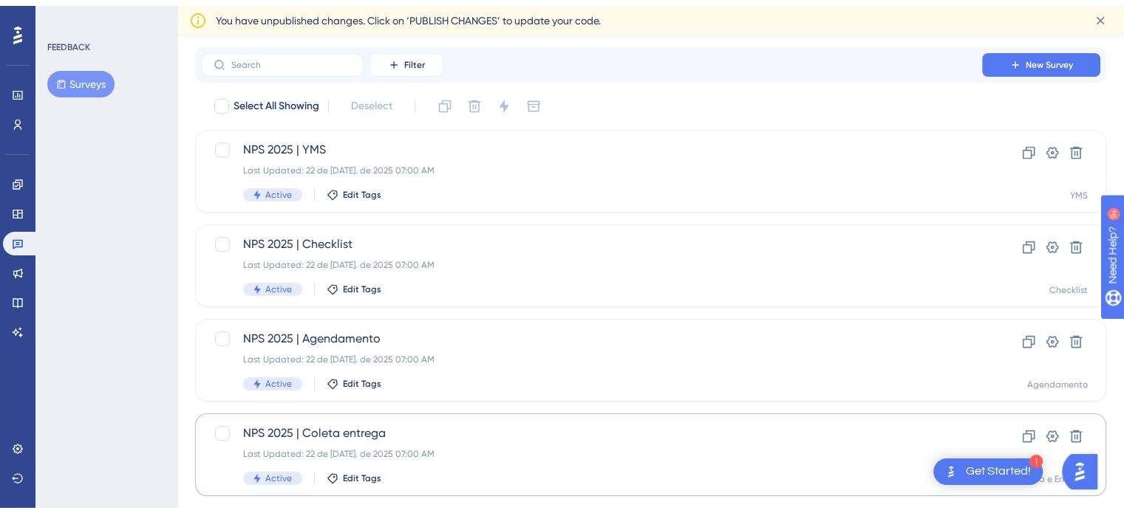
scroll to position [74, 0]
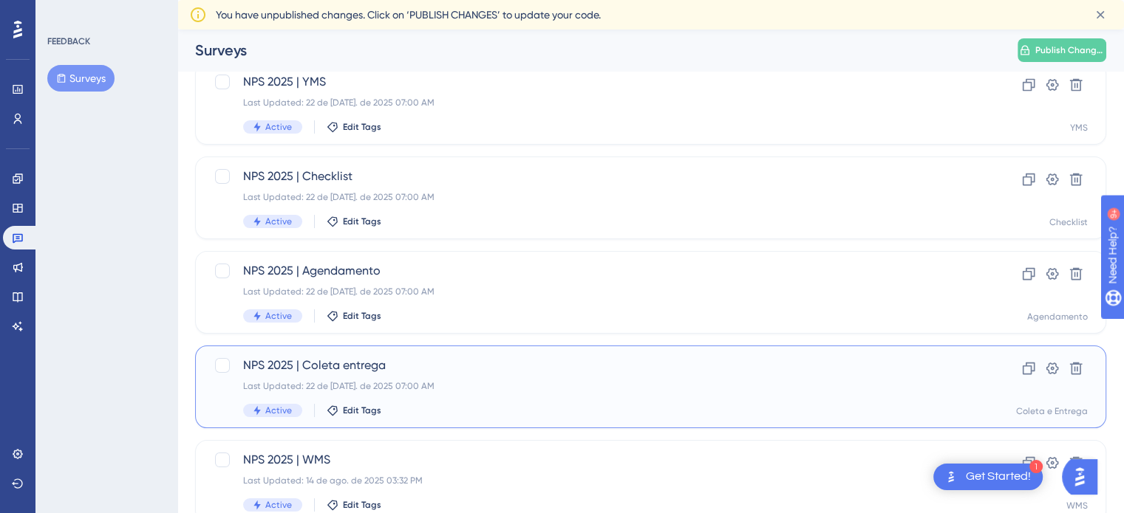
click at [417, 378] on div "NPS 2025 | [PERSON_NAME] entrega Last Updated: 22 de [DATE]. de 2025 07:00 AM A…" at bounding box center [591, 387] width 697 height 61
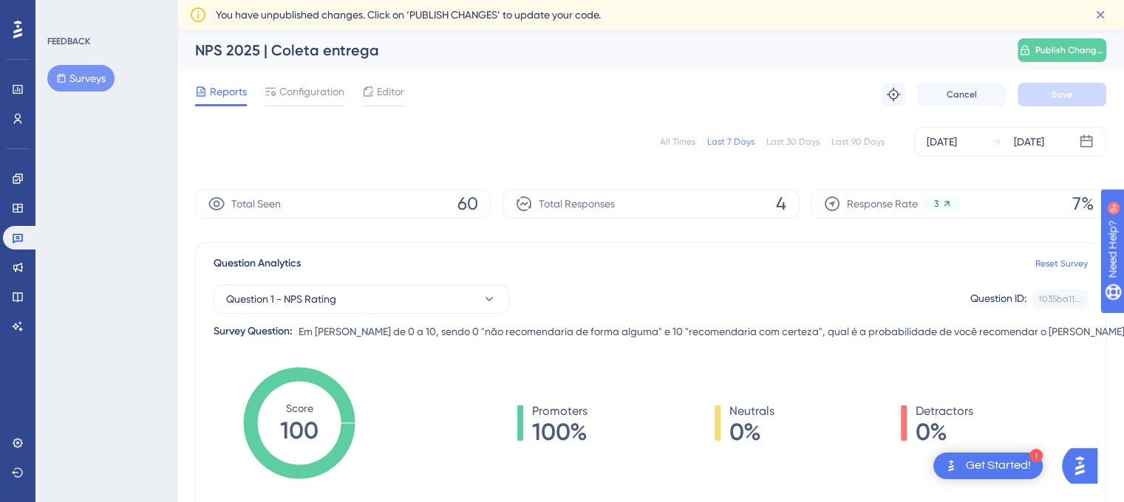
click at [672, 140] on div "All Times" at bounding box center [677, 142] width 35 height 12
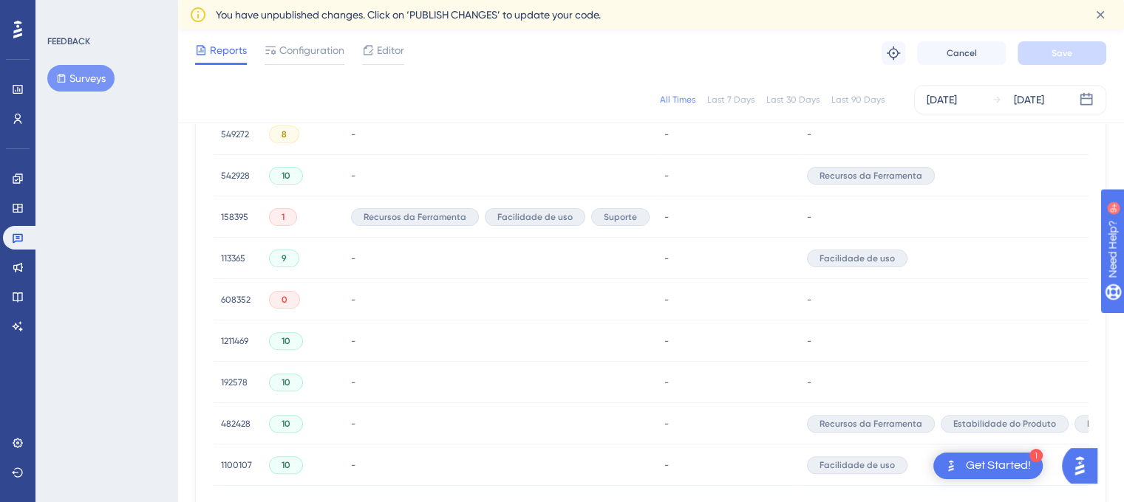
scroll to position [1099, 0]
